Goal: Information Seeking & Learning: Learn about a topic

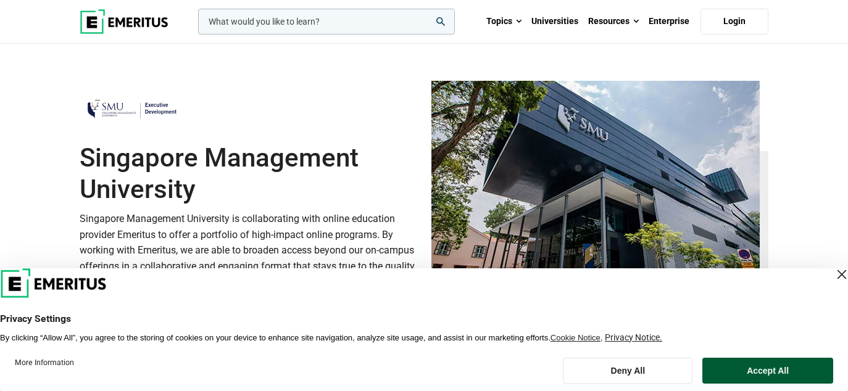
click at [763, 374] on button "Accept All" at bounding box center [768, 371] width 131 height 26
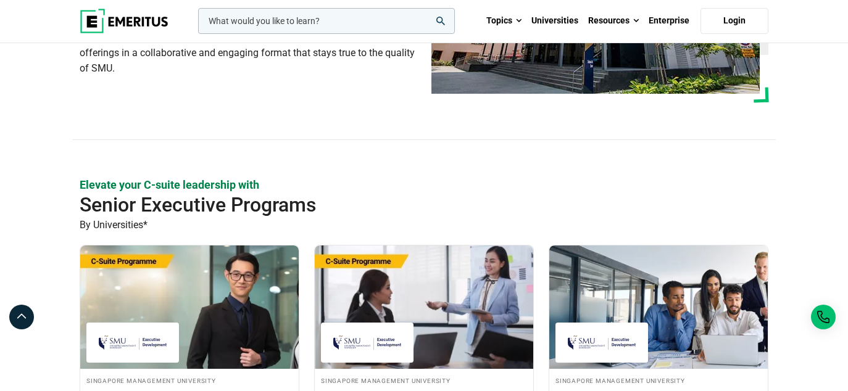
scroll to position [267, 0]
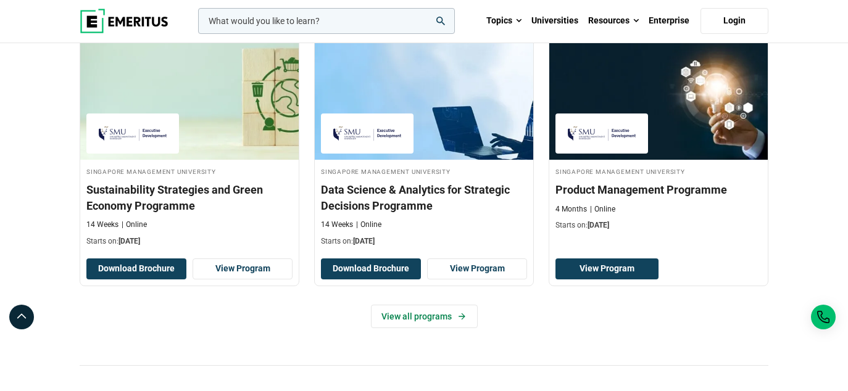
scroll to position [824, 0]
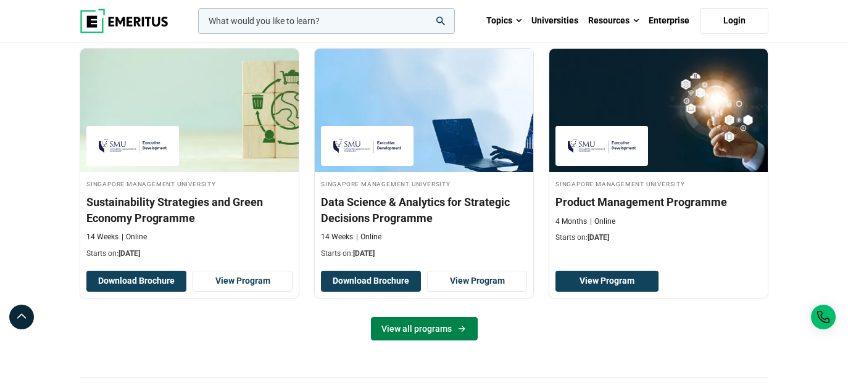
click at [433, 319] on link "View all programs" at bounding box center [424, 328] width 107 height 23
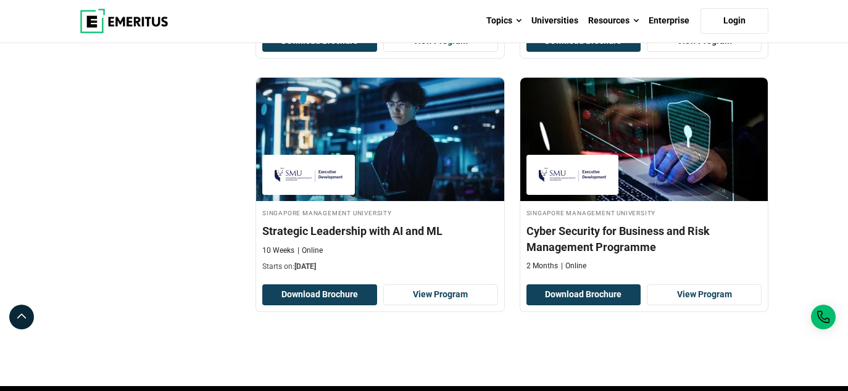
scroll to position [943, 0]
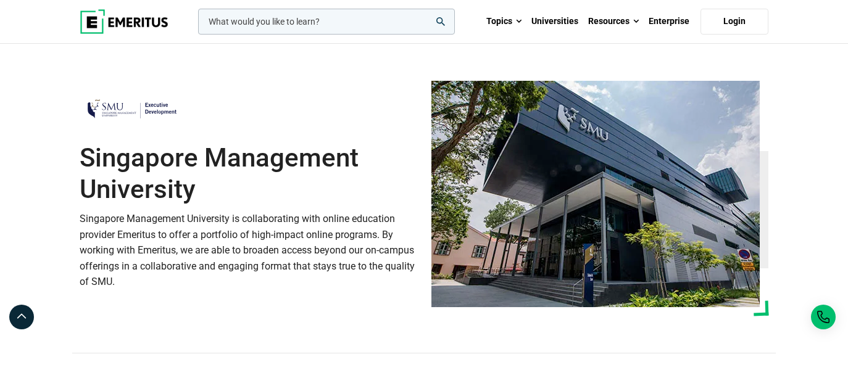
click at [374, 23] on input "woocommerce-product-search-field-0" at bounding box center [326, 22] width 257 height 26
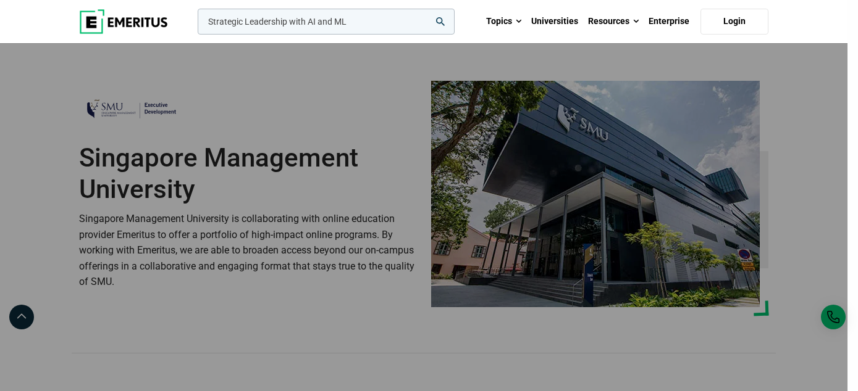
type input "Strategic Leadership with AI and ML"
click at [195, 25] on button "search" at bounding box center [195, 25] width 0 height 0
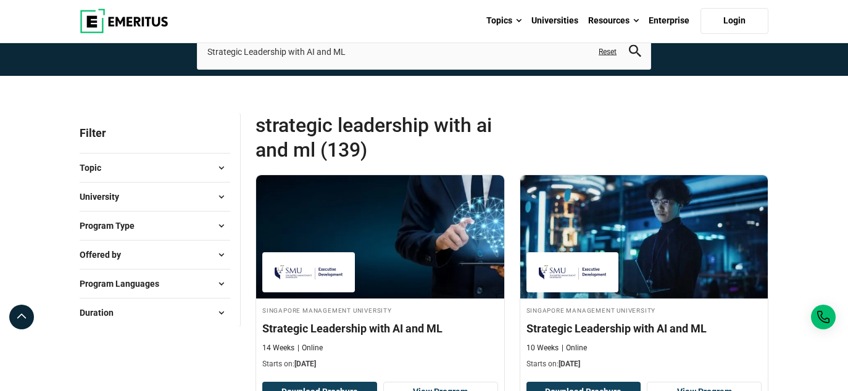
scroll to position [165, 0]
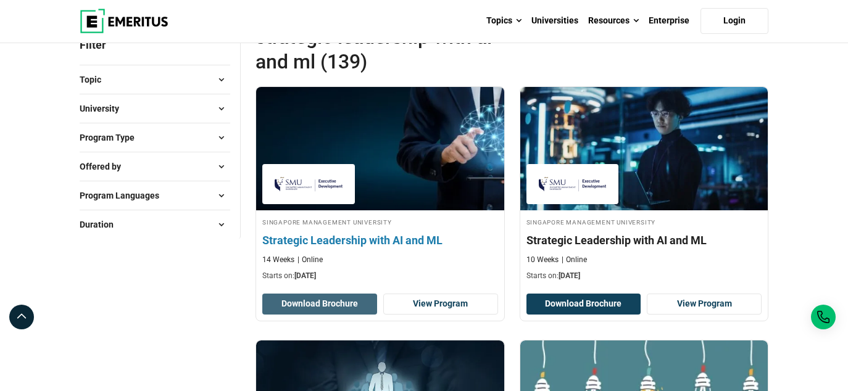
click at [343, 312] on button "Download Brochure" at bounding box center [319, 304] width 115 height 21
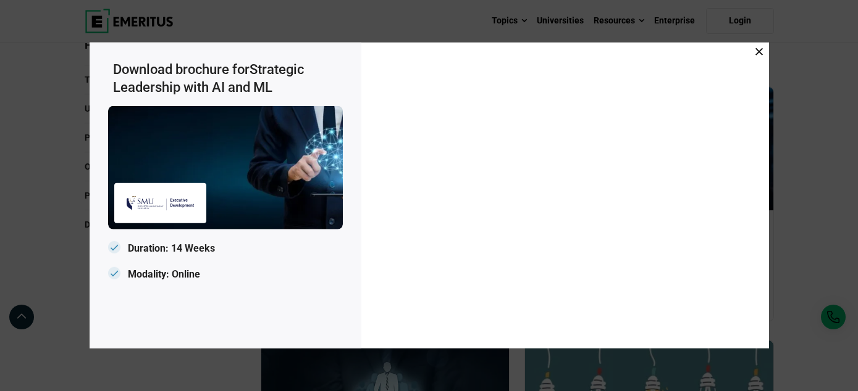
click at [477, 377] on div "Download brochure for Strategic Leadership with AI and ML Duration: 14 Weeks Mo…" at bounding box center [429, 195] width 858 height 391
click at [759, 48] on icon at bounding box center [758, 51] width 7 height 7
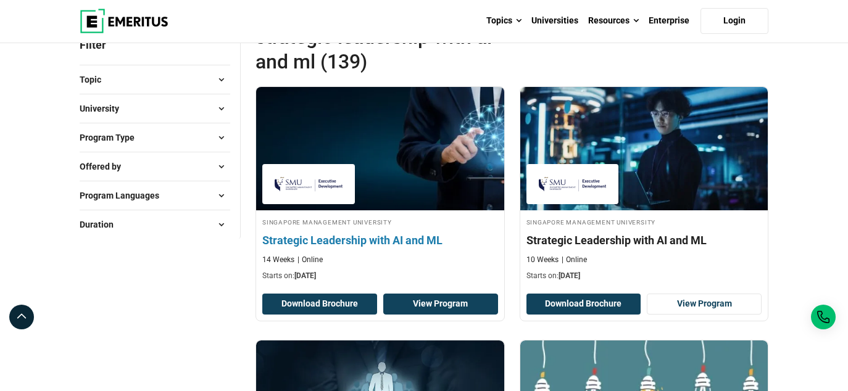
click at [444, 297] on link "View Program" at bounding box center [440, 304] width 115 height 21
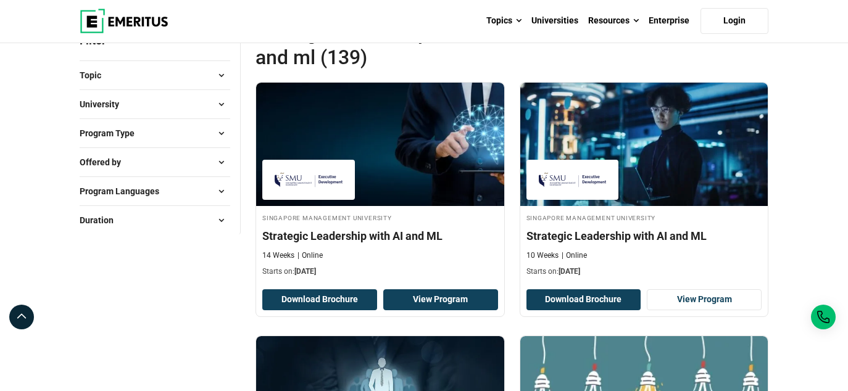
scroll to position [169, 0]
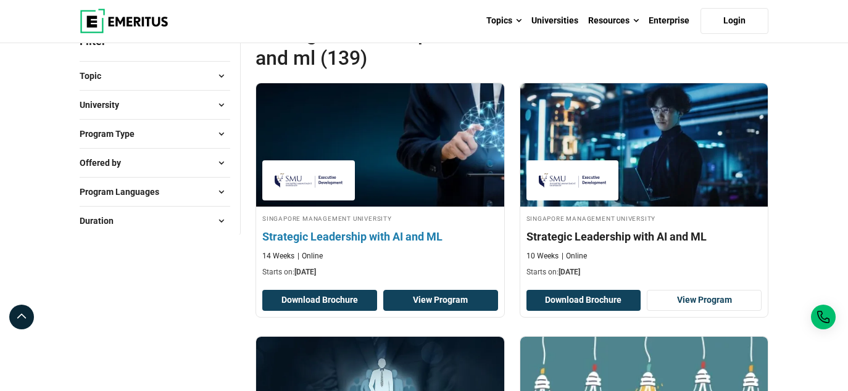
click at [419, 293] on link "View Program" at bounding box center [440, 300] width 115 height 21
